Goal: Download file/media

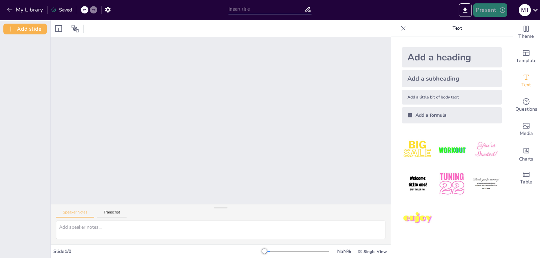
click at [492, 12] on button "Present" at bounding box center [490, 10] width 34 height 14
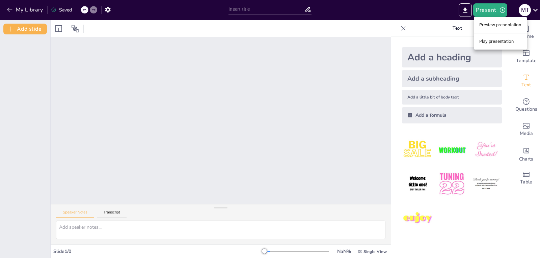
click at [489, 24] on li "Preview presentation" at bounding box center [500, 25] width 53 height 11
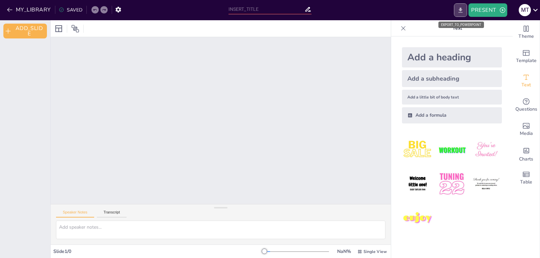
click at [457, 10] on icon "EXPORT_TO_POWERPOINT" at bounding box center [460, 10] width 7 height 7
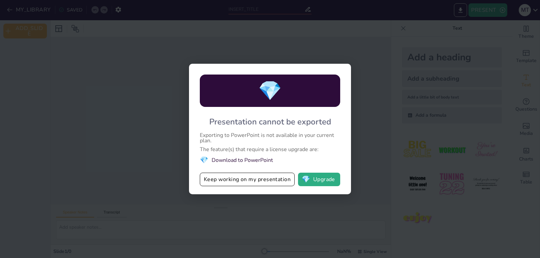
click at [234, 161] on li "💎 Download to PowerPoint" at bounding box center [270, 160] width 140 height 9
click at [262, 184] on button "Keep working on my presentation" at bounding box center [247, 180] width 95 height 14
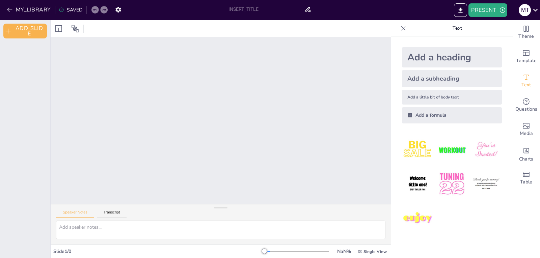
click at [282, 8] on input "text" at bounding box center [267, 9] width 76 height 10
click at [10, 9] on icon "button" at bounding box center [9, 9] width 7 height 7
